Goal: Information Seeking & Learning: Learn about a topic

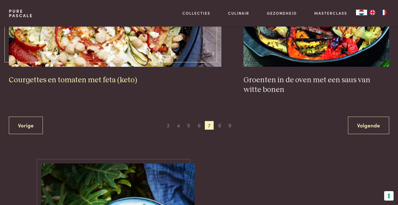
scroll to position [1094, 0]
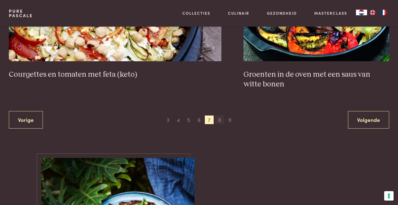
click at [219, 120] on span "8" at bounding box center [219, 119] width 9 height 9
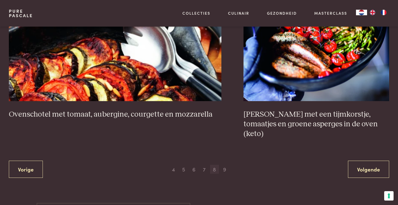
scroll to position [1055, 0]
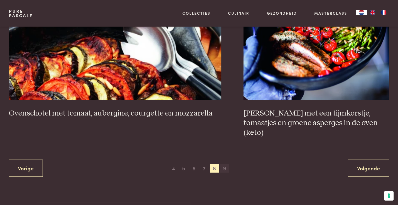
click at [225, 164] on span "9" at bounding box center [225, 168] width 9 height 9
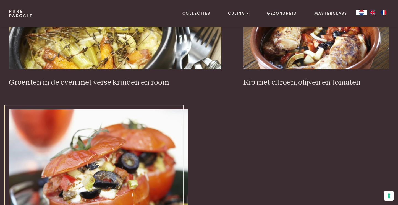
scroll to position [624, 0]
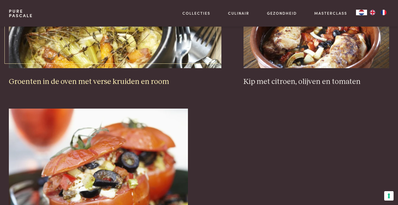
click at [103, 83] on h3 "Groenten in de oven met verse kruiden en room" at bounding box center [115, 82] width 213 height 10
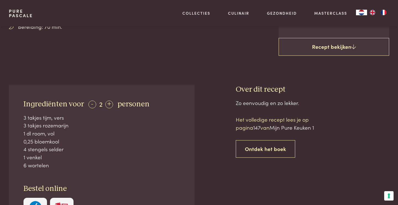
scroll to position [170, 0]
